Goal: Information Seeking & Learning: Learn about a topic

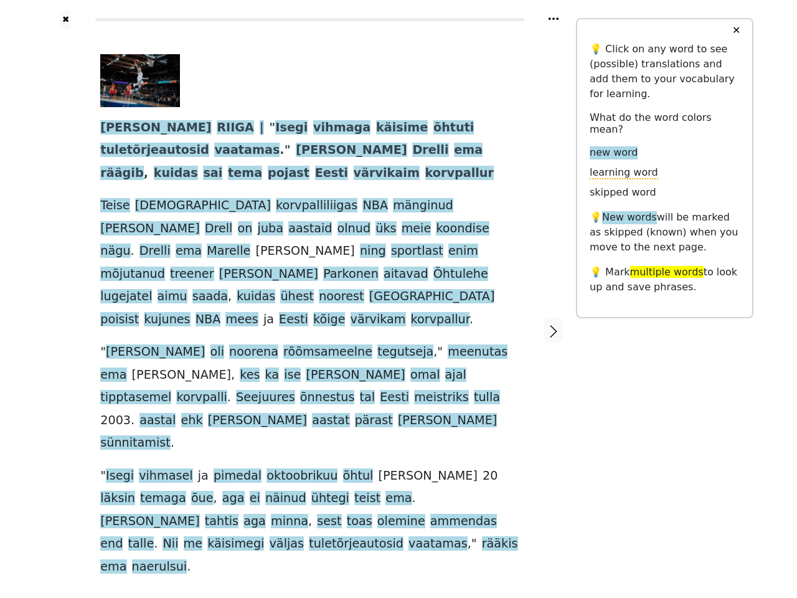
click at [399, 299] on div "TEEL RIIGA | " Isegi vihmaga käisime õhtuti tuletõrjeautosid vaatamas . " Henri…" at bounding box center [309, 316] width 419 height 524
click at [554, 19] on icon at bounding box center [554, 18] width 10 height 2
click at [65, 291] on div at bounding box center [66, 330] width 44 height 602
click at [310, 291] on div "TEEL RIIGA | " Isegi vihmaga käisime õhtuti tuletõrjeautosid vaatamas . " Henri…" at bounding box center [309, 316] width 419 height 524
click at [113, 128] on span "TEEL" at bounding box center [155, 128] width 111 height 16
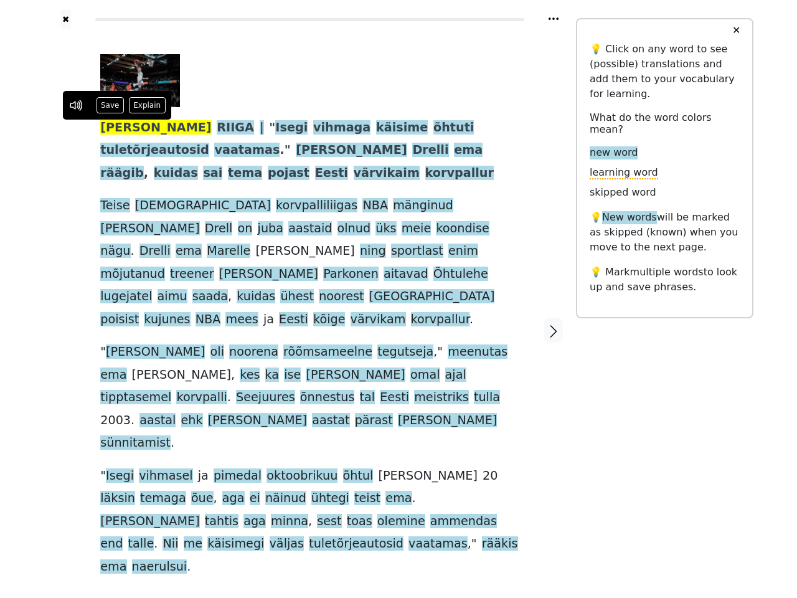
click at [217, 128] on span "RIIGA" at bounding box center [235, 128] width 37 height 16
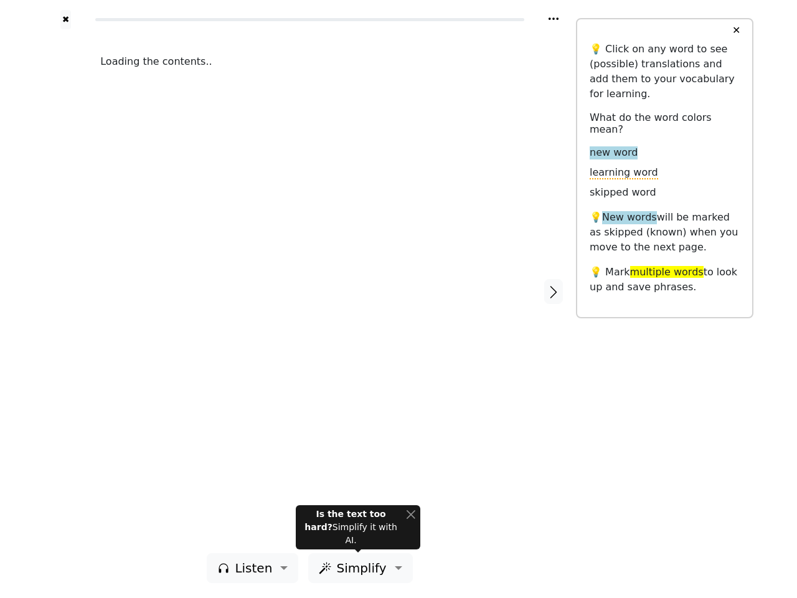
click at [399, 299] on div "Loading the contents.." at bounding box center [310, 291] width 444 height 524
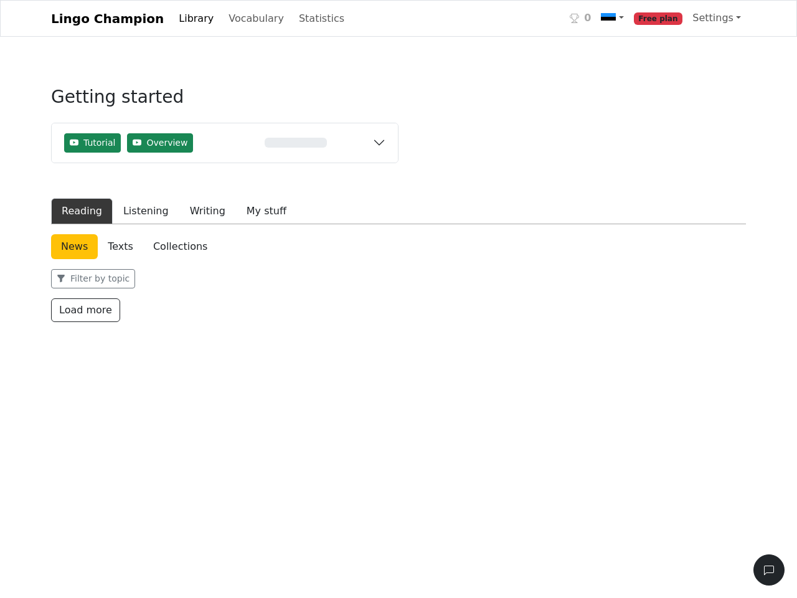
click at [399, 263] on div "News Texts Collections Filter by topic Translate titles to English Load more" at bounding box center [398, 278] width 695 height 88
click at [616, 19] on img at bounding box center [608, 18] width 15 height 15
click at [719, 18] on link "Settings" at bounding box center [717, 18] width 59 height 25
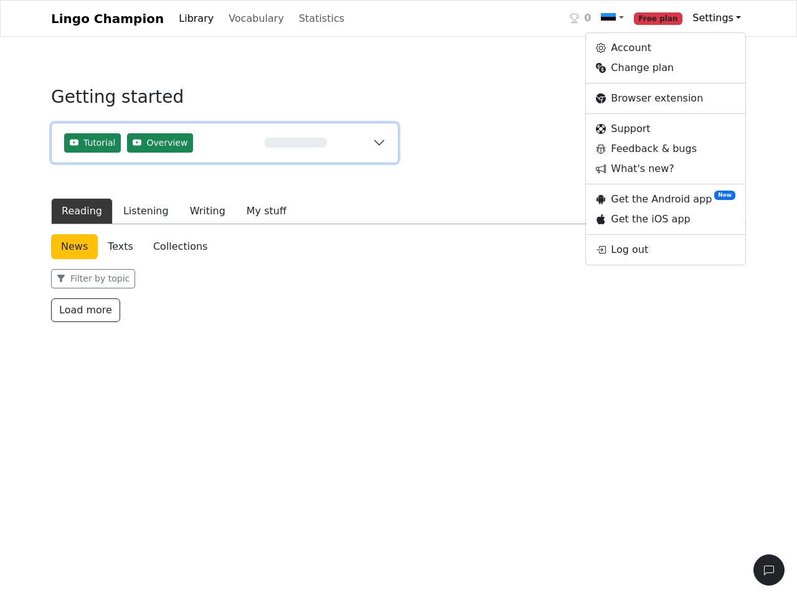
click at [225, 143] on div "0%" at bounding box center [296, 143] width 154 height 10
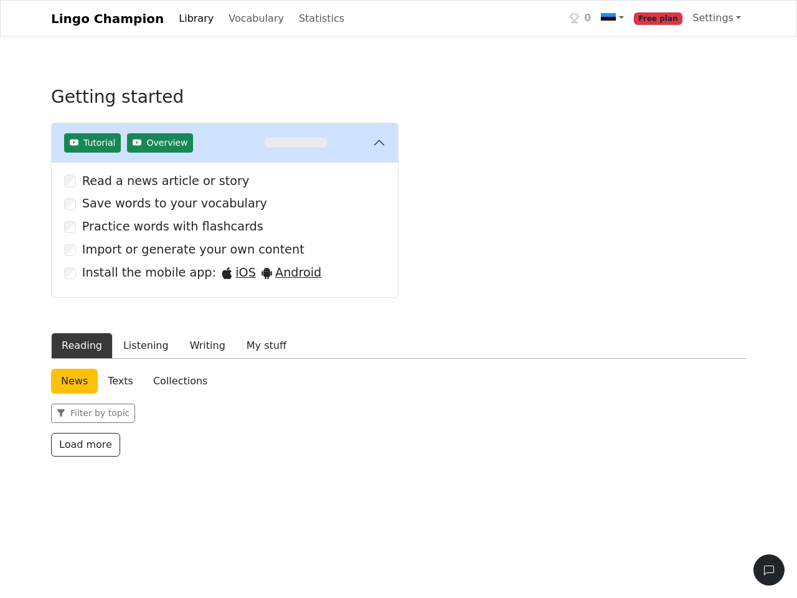
click at [91, 143] on span "Tutorial" at bounding box center [99, 142] width 32 height 13
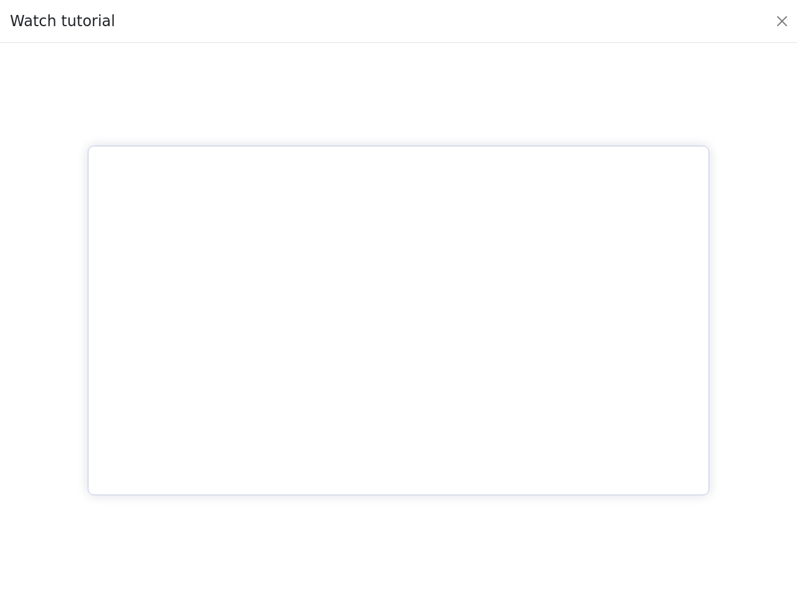
click at [79, 212] on div at bounding box center [398, 320] width 777 height 535
